Goal: Transaction & Acquisition: Obtain resource

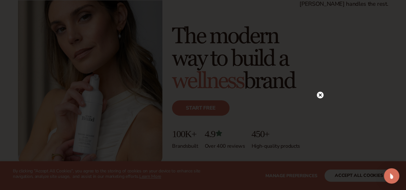
scroll to position [57, 0]
click at [320, 20] on circle at bounding box center [320, 22] width 7 height 7
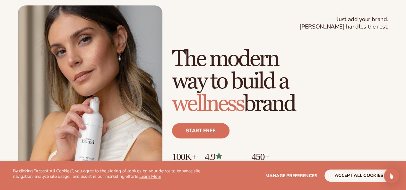
scroll to position [0, 0]
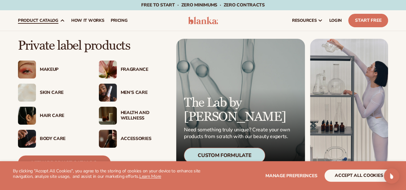
click at [66, 160] on link "View Product Catalog" at bounding box center [64, 163] width 93 height 15
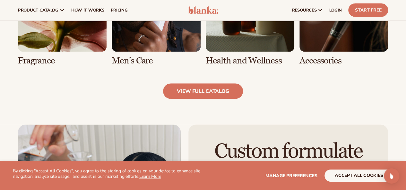
scroll to position [625, 0]
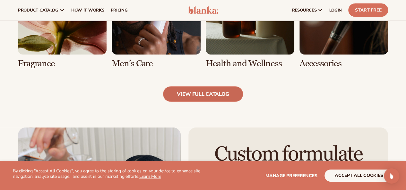
click at [217, 99] on link "view full catalog" at bounding box center [203, 94] width 80 height 15
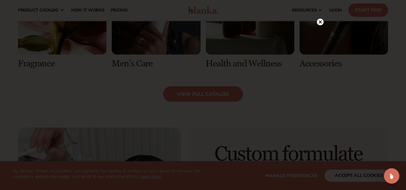
click at [320, 19] on icon at bounding box center [320, 22] width 7 height 7
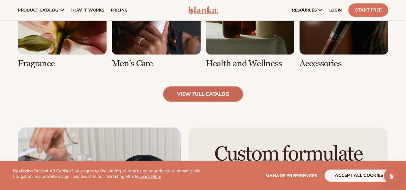
click at [231, 99] on link "view full catalog" at bounding box center [203, 94] width 80 height 15
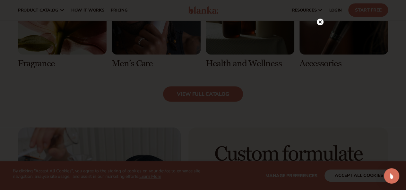
click at [320, 22] on icon at bounding box center [320, 22] width 3 height 3
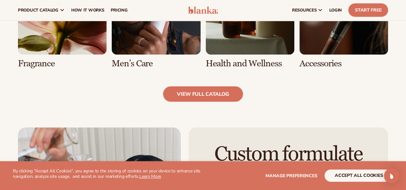
click at [236, 63] on link "7 / 8" at bounding box center [250, 17] width 89 height 102
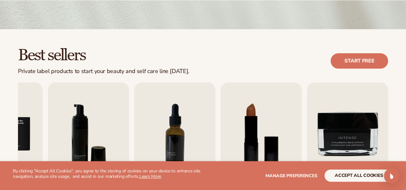
scroll to position [154, 0]
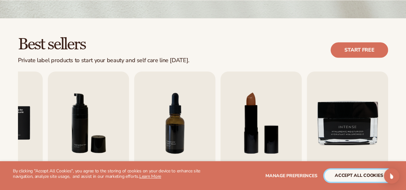
click at [368, 178] on button "accept all cookies" at bounding box center [359, 176] width 69 height 12
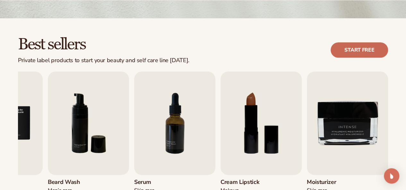
click at [371, 45] on link "Start free" at bounding box center [359, 49] width 57 height 15
